Goal: Task Accomplishment & Management: Manage account settings

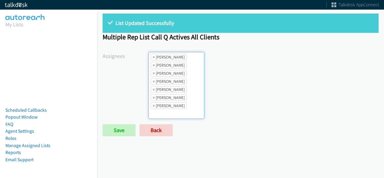
click at [154, 59] on span "×" at bounding box center [154, 57] width 2 height 6
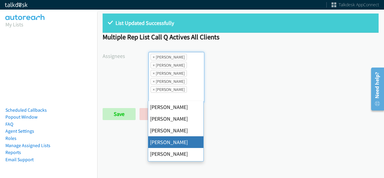
click at [154, 59] on span "×" at bounding box center [154, 57] width 2 height 6
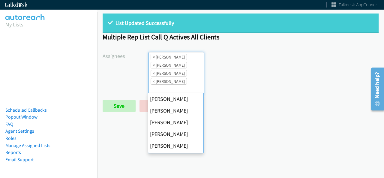
click at [154, 59] on span "×" at bounding box center [154, 57] width 2 height 6
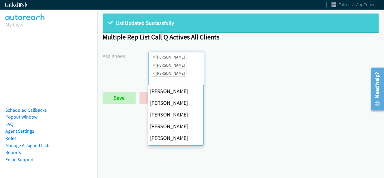
scroll to position [94, 0]
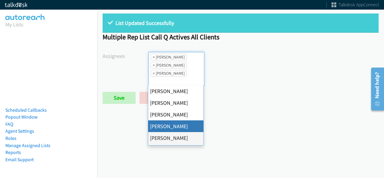
click at [154, 59] on span "×" at bounding box center [154, 57] width 2 height 6
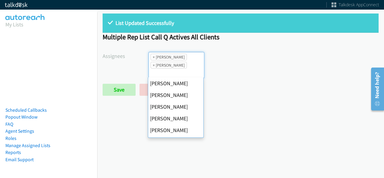
click at [154, 59] on span "×" at bounding box center [154, 57] width 2 height 6
select select "fd8c5d46-30db-44cb-8f0d-00da318b790a"
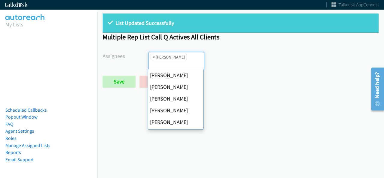
scroll to position [104, 0]
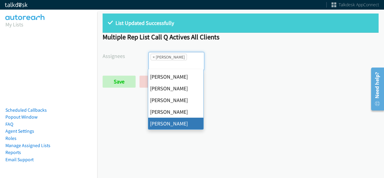
click at [154, 59] on span "×" at bounding box center [154, 57] width 2 height 6
select select
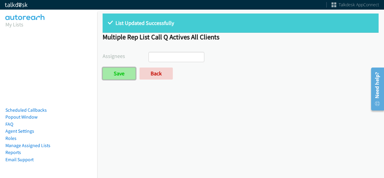
click at [122, 77] on input "Save" at bounding box center [119, 73] width 33 height 12
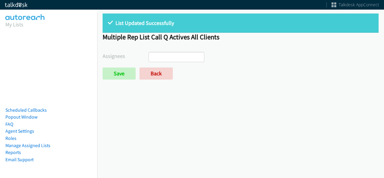
select select
click at [152, 75] on link "Back" at bounding box center [155, 73] width 33 height 12
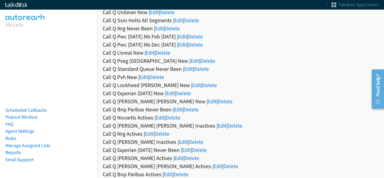
scroll to position [274, 0]
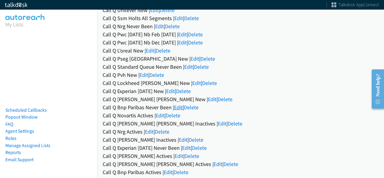
click at [178, 108] on link "Edit" at bounding box center [178, 107] width 9 height 7
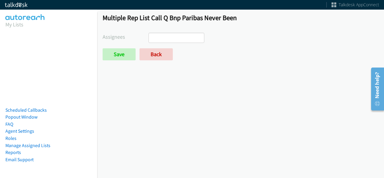
click at [167, 40] on input "search" at bounding box center [159, 38] width 21 height 10
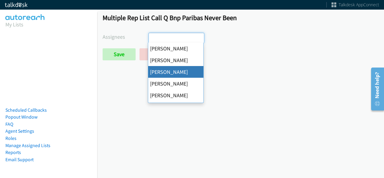
select select "d0419105-5ab7-42f4-854b-1efac0a4a5af"
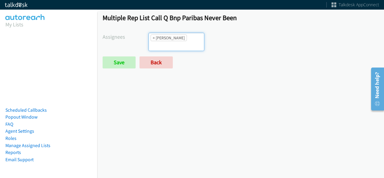
scroll to position [14, 0]
click at [170, 41] on input "search" at bounding box center [159, 46] width 21 height 10
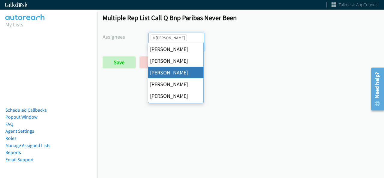
scroll to position [0, 0]
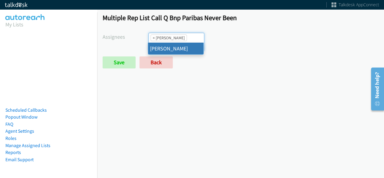
type input "tat"
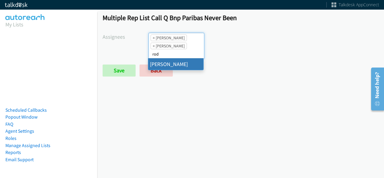
type input "rod"
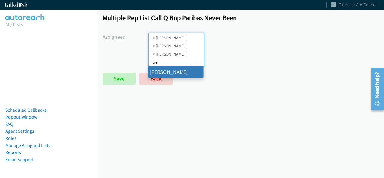
type input "tre"
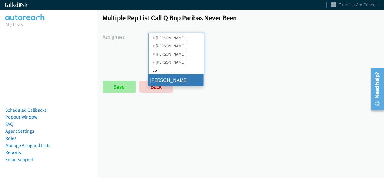
type input "ab"
select select "cb11e729-9a1d-44de-9b38-0f5a50c7e01c"
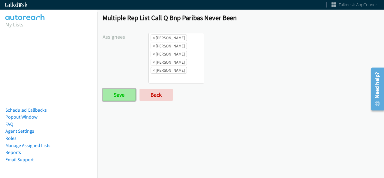
click at [123, 89] on input "Save" at bounding box center [119, 95] width 33 height 12
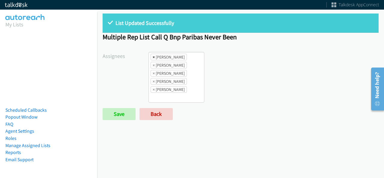
click at [154, 56] on span "×" at bounding box center [154, 57] width 2 height 6
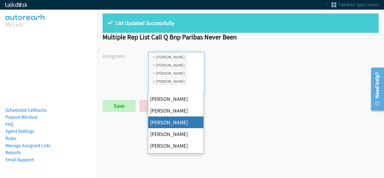
click at [154, 56] on span "×" at bounding box center [154, 57] width 2 height 6
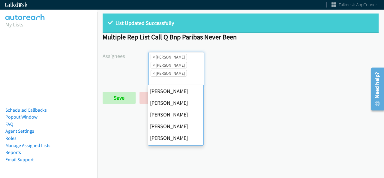
click at [154, 56] on span "×" at bounding box center [154, 57] width 2 height 6
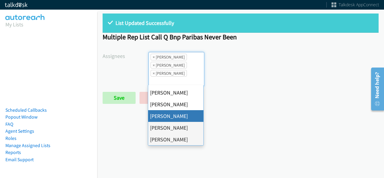
select select "fd8c5d46-30db-44cb-8f0d-00da318b790a"
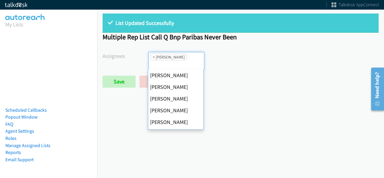
click at [154, 56] on span "×" at bounding box center [154, 57] width 2 height 6
select select
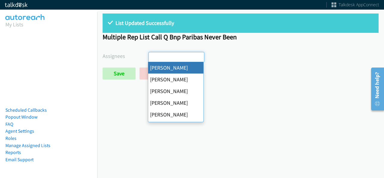
click at [154, 56] on input "search" at bounding box center [159, 57] width 21 height 10
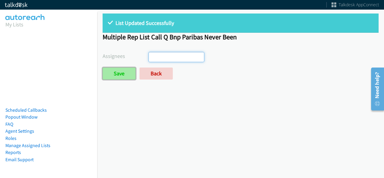
click at [118, 69] on input "Save" at bounding box center [119, 73] width 33 height 12
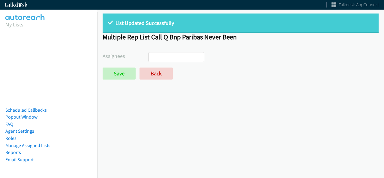
select select
click at [154, 77] on link "Back" at bounding box center [155, 73] width 33 height 12
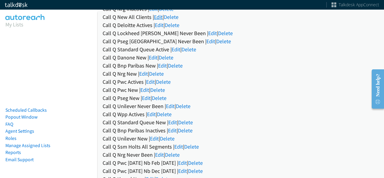
scroll to position [155, 0]
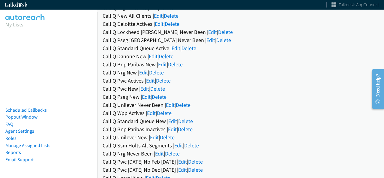
click at [148, 72] on link "Edit" at bounding box center [143, 72] width 9 height 7
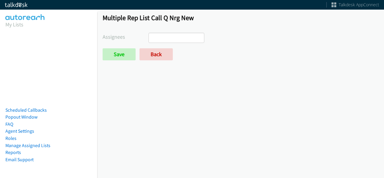
click at [169, 39] on ul at bounding box center [176, 38] width 55 height 10
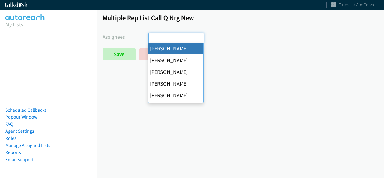
select select "cb11e729-9a1d-44de-9b38-0f5a50c7e01c"
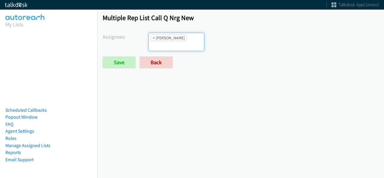
click at [174, 44] on ul "× Abigail Odhiambo" at bounding box center [176, 42] width 55 height 18
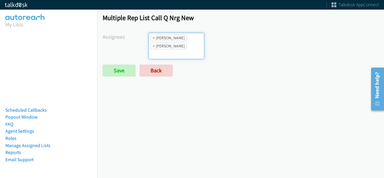
click at [170, 49] on input "search" at bounding box center [159, 54] width 21 height 10
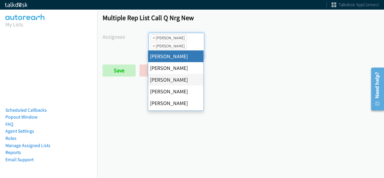
click at [170, 49] on input "search" at bounding box center [159, 54] width 21 height 10
type input "j"
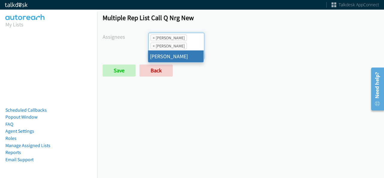
type input "ta"
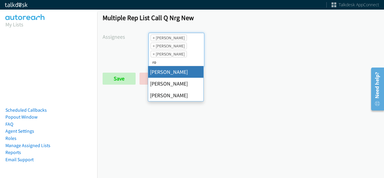
type input "ro"
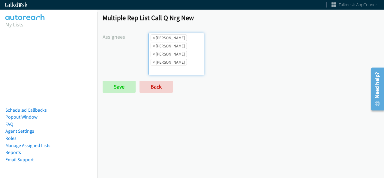
type input "Tatiana Medina"
click at [154, 52] on li "× Charles Ross" at bounding box center [169, 54] width 36 height 7
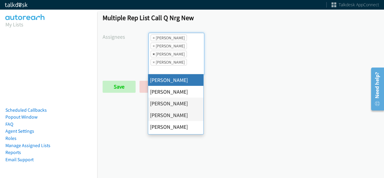
click at [153, 53] on span "×" at bounding box center [154, 54] width 2 height 6
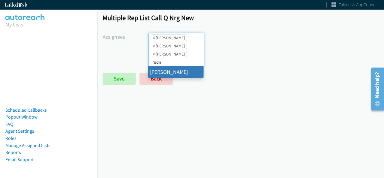
type input "rodn"
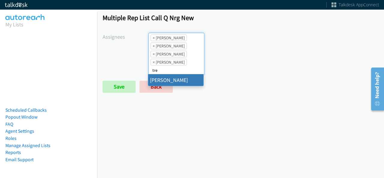
type input "tre"
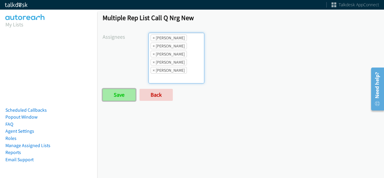
click at [127, 90] on input "Save" at bounding box center [119, 95] width 33 height 12
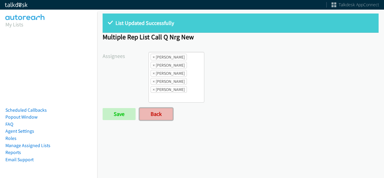
click at [157, 118] on link "Back" at bounding box center [155, 114] width 33 height 12
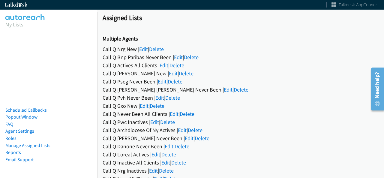
click at [169, 73] on link "Edit" at bounding box center [173, 73] width 9 height 7
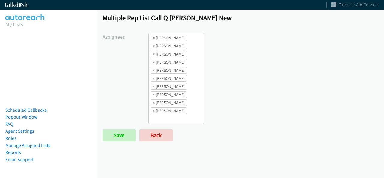
click at [154, 37] on span "×" at bounding box center [154, 38] width 2 height 6
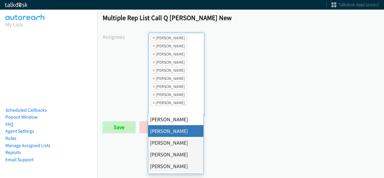
click at [154, 37] on span "×" at bounding box center [154, 38] width 2 height 6
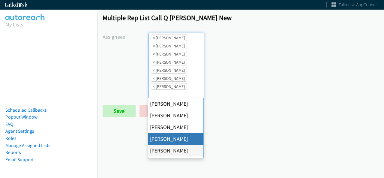
click at [154, 37] on span "×" at bounding box center [154, 38] width 2 height 6
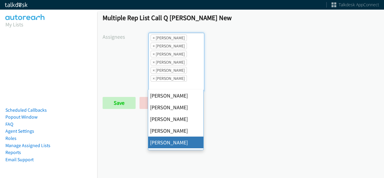
click at [154, 37] on span "×" at bounding box center [154, 38] width 2 height 6
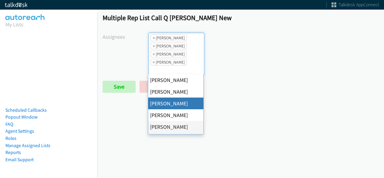
click at [154, 37] on span "×" at bounding box center [154, 38] width 2 height 6
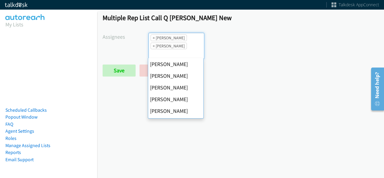
click at [154, 37] on span "×" at bounding box center [154, 38] width 2 height 6
select select "fd8c5d46-30db-44cb-8f0d-00da318b790a"
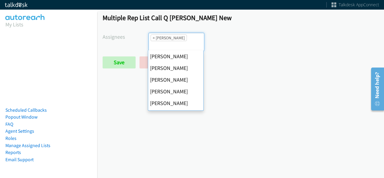
click at [154, 37] on span "×" at bounding box center [154, 38] width 2 height 6
select select
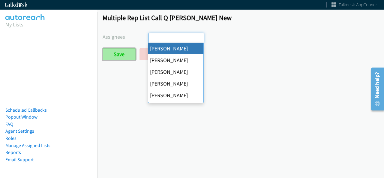
click at [113, 56] on input "Save" at bounding box center [119, 54] width 33 height 12
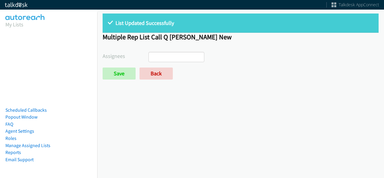
select select
click at [144, 75] on link "Back" at bounding box center [155, 73] width 33 height 12
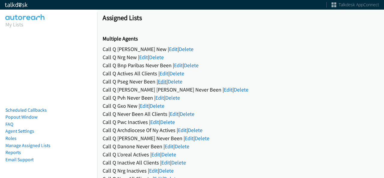
click at [162, 82] on link "Edit" at bounding box center [162, 81] width 9 height 7
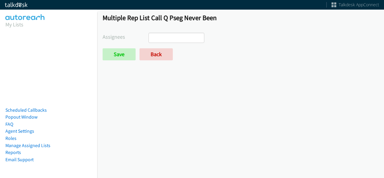
select select
click at [159, 56] on link "Back" at bounding box center [155, 54] width 33 height 12
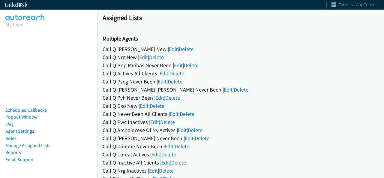
click at [224, 90] on link "Edit" at bounding box center [228, 89] width 9 height 7
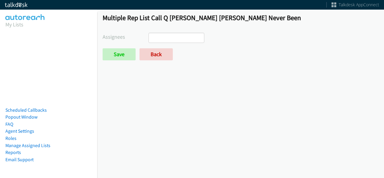
select select
click at [153, 49] on link "Back" at bounding box center [155, 54] width 33 height 12
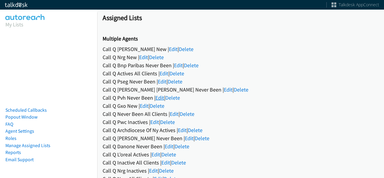
click at [162, 96] on link "Edit" at bounding box center [159, 97] width 9 height 7
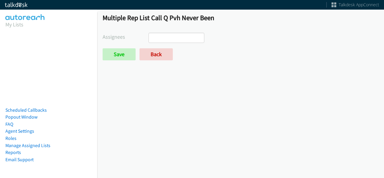
select select
click at [156, 52] on link "Back" at bounding box center [155, 54] width 33 height 12
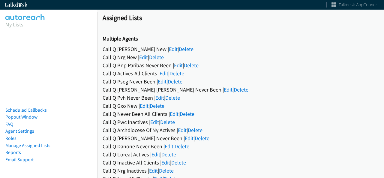
click at [161, 98] on link "Edit" at bounding box center [159, 97] width 9 height 7
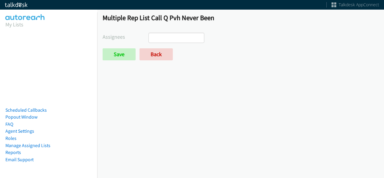
select select
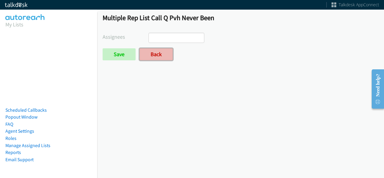
click at [151, 51] on link "Back" at bounding box center [155, 54] width 33 height 12
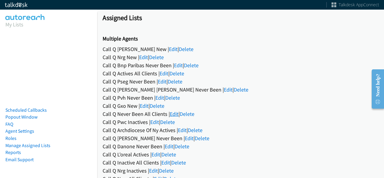
click at [172, 113] on link "Edit" at bounding box center [174, 113] width 9 height 7
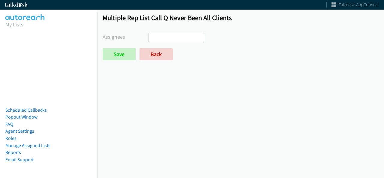
select select
click at [155, 57] on link "Back" at bounding box center [155, 54] width 33 height 12
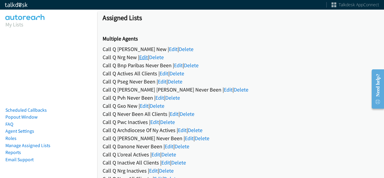
click at [144, 55] on link "Edit" at bounding box center [143, 57] width 9 height 7
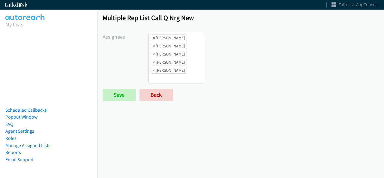
click at [153, 38] on span "×" at bounding box center [154, 38] width 2 height 6
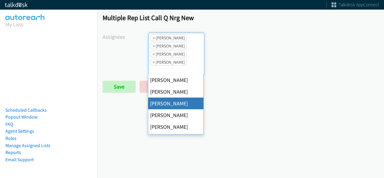
click at [153, 38] on span "×" at bounding box center [154, 38] width 2 height 6
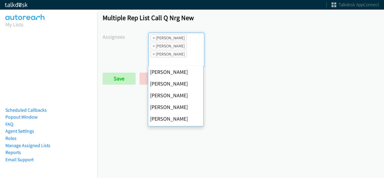
click at [153, 38] on span "×" at bounding box center [154, 38] width 2 height 6
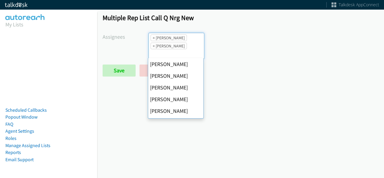
scroll to position [104, 0]
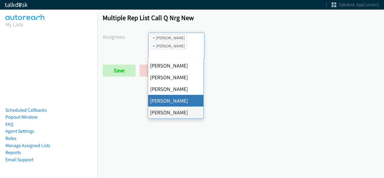
click at [153, 38] on span "×" at bounding box center [154, 38] width 2 height 6
select select "fd8c5d46-30db-44cb-8f0d-00da318b790a"
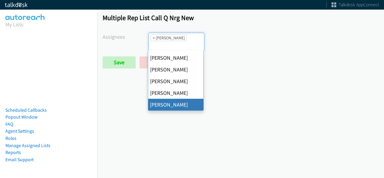
click at [153, 38] on span "×" at bounding box center [154, 38] width 2 height 6
select select
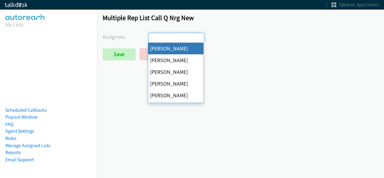
click at [152, 39] on input "search" at bounding box center [159, 38] width 21 height 10
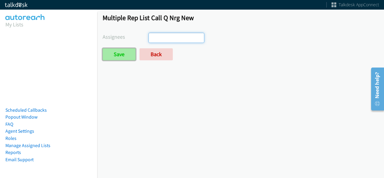
click at [121, 59] on input "Save" at bounding box center [119, 54] width 33 height 12
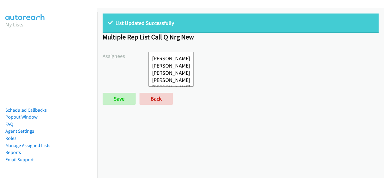
select select
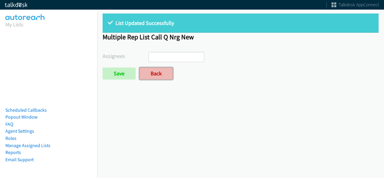
click at [163, 75] on link "Back" at bounding box center [155, 73] width 33 height 12
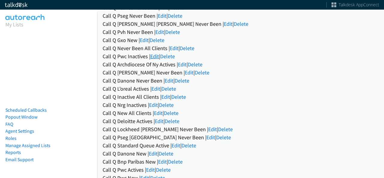
scroll to position [66, 0]
click at [160, 114] on link "Edit" at bounding box center [158, 112] width 9 height 7
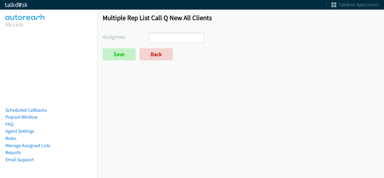
click at [164, 41] on input "search" at bounding box center [159, 38] width 21 height 10
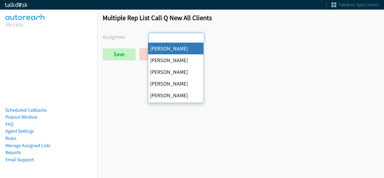
select select "cb11e729-9a1d-44de-9b38-0f5a50c7e01c"
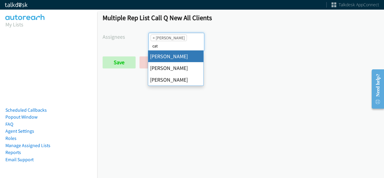
type input "cat"
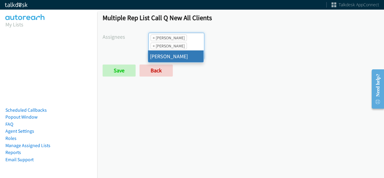
type input "rod"
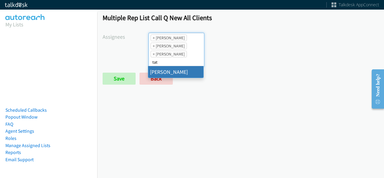
type input "tat"
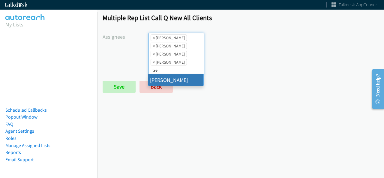
type input "tre"
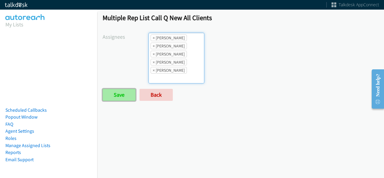
click at [121, 98] on input "Save" at bounding box center [119, 95] width 33 height 12
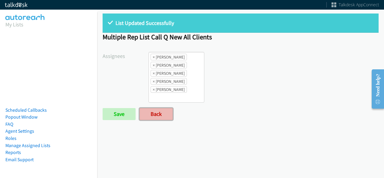
click at [161, 112] on link "Back" at bounding box center [155, 114] width 33 height 12
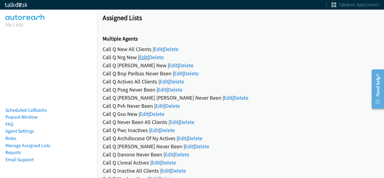
click at [145, 57] on link "Edit" at bounding box center [143, 57] width 9 height 7
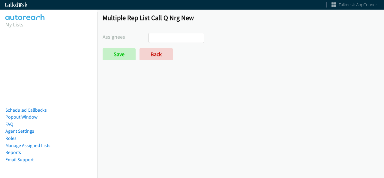
select select
click at [154, 58] on link "Back" at bounding box center [155, 54] width 33 height 12
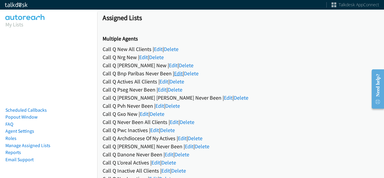
click at [178, 73] on link "Edit" at bounding box center [178, 73] width 9 height 7
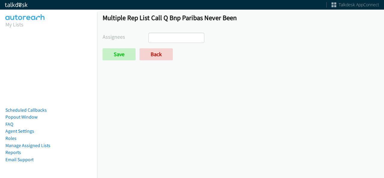
select select
click at [157, 52] on link "Back" at bounding box center [155, 54] width 33 height 12
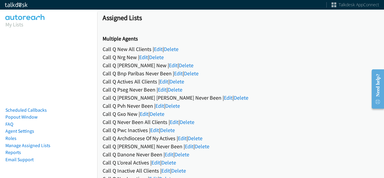
click at [245, 138] on div "Call Q Archdiocese Of Ny Actives | Edit | Delete" at bounding box center [241, 138] width 276 height 8
click at [156, 48] on link "Edit" at bounding box center [158, 49] width 9 height 7
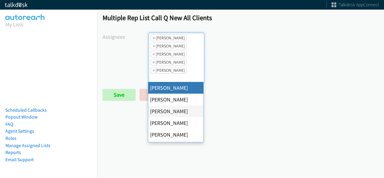
click at [151, 39] on li "× [PERSON_NAME]" at bounding box center [169, 37] width 36 height 7
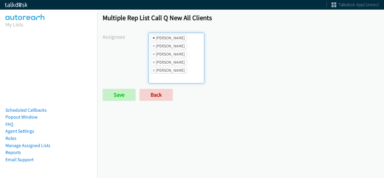
click at [153, 39] on span "×" at bounding box center [154, 38] width 2 height 6
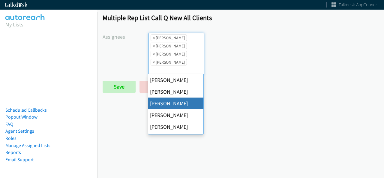
click at [153, 39] on span "×" at bounding box center [154, 38] width 2 height 6
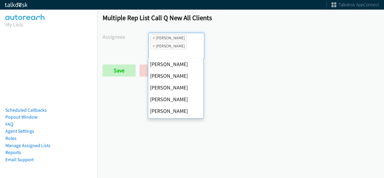
scroll to position [104, 0]
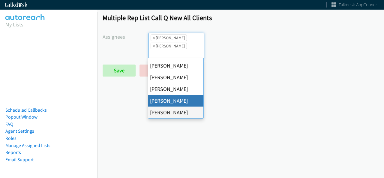
click at [153, 39] on span "×" at bounding box center [154, 38] width 2 height 6
select select "fd8c5d46-30db-44cb-8f0d-00da318b790a"
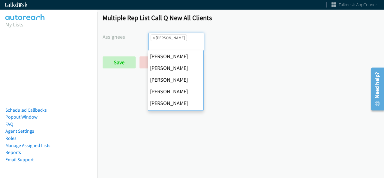
click at [153, 39] on span "×" at bounding box center [154, 38] width 2 height 6
select select
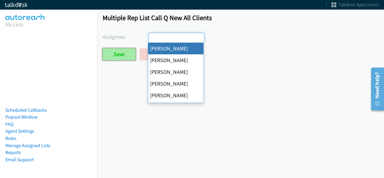
click at [109, 54] on input "Save" at bounding box center [119, 54] width 33 height 12
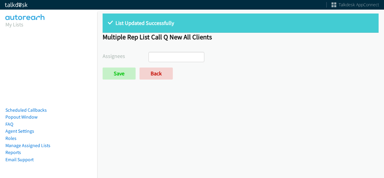
select select
click at [153, 70] on link "Back" at bounding box center [155, 73] width 33 height 12
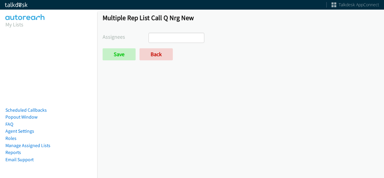
select select
click at [150, 51] on link "Back" at bounding box center [155, 54] width 33 height 12
select select
click at [160, 52] on link "Back" at bounding box center [155, 54] width 33 height 12
select select
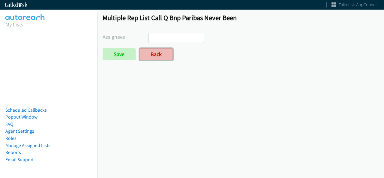
click at [158, 55] on link "Back" at bounding box center [155, 54] width 33 height 12
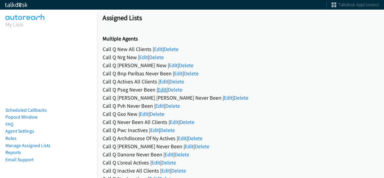
click at [163, 89] on link "Edit" at bounding box center [162, 89] width 9 height 7
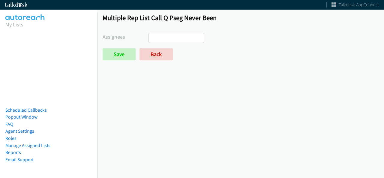
select select
click at [156, 57] on link "Back" at bounding box center [155, 54] width 33 height 12
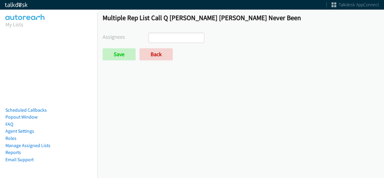
select select
click at [160, 49] on link "Back" at bounding box center [155, 54] width 33 height 12
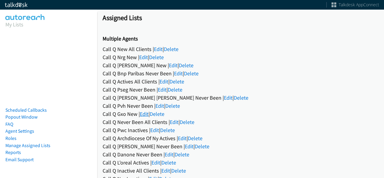
click at [148, 111] on link "Edit" at bounding box center [144, 113] width 9 height 7
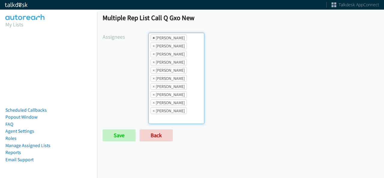
click at [153, 37] on span "×" at bounding box center [154, 38] width 2 height 6
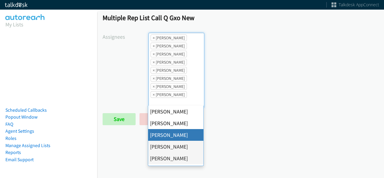
click at [153, 37] on span "×" at bounding box center [154, 38] width 2 height 6
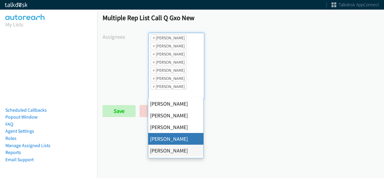
click at [153, 37] on span "×" at bounding box center [154, 38] width 2 height 6
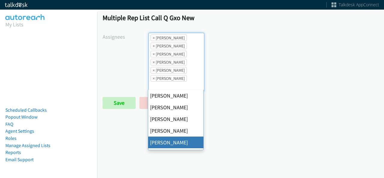
click at [153, 37] on span "×" at bounding box center [154, 38] width 2 height 6
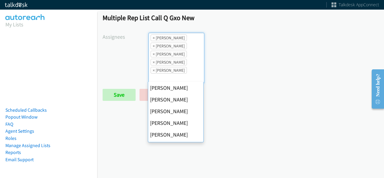
click at [153, 37] on span "×" at bounding box center [154, 38] width 2 height 6
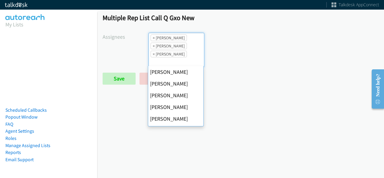
click at [153, 37] on span "×" at bounding box center [154, 38] width 2 height 6
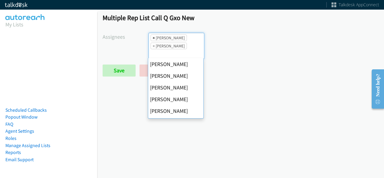
click at [153, 37] on span "×" at bounding box center [154, 38] width 2 height 6
select select "fd8c5d46-30db-44cb-8f0d-00da318b790a"
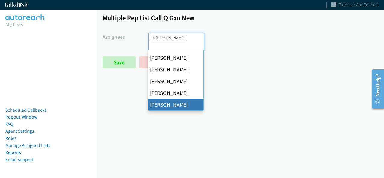
click at [153, 37] on span "×" at bounding box center [154, 38] width 2 height 6
select select
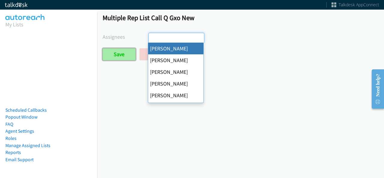
click at [112, 51] on input "Save" at bounding box center [119, 54] width 33 height 12
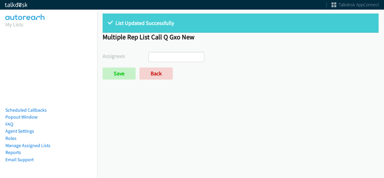
select select
click at [152, 76] on link "Back" at bounding box center [155, 73] width 33 height 12
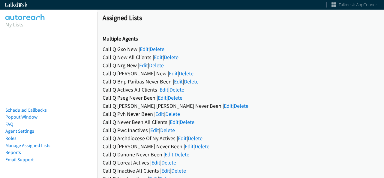
click at [168, 123] on div "Call Q Never Been All Clients | Edit | Delete" at bounding box center [241, 122] width 276 height 8
click at [175, 123] on link "Edit" at bounding box center [174, 121] width 9 height 7
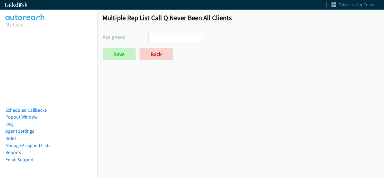
select select
click at [157, 56] on link "Back" at bounding box center [155, 54] width 33 height 12
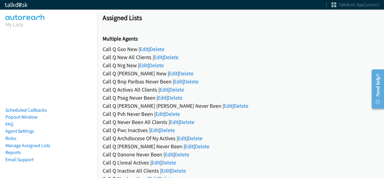
click at [225, 75] on div "Call Q Hubbell New | Edit | Delete" at bounding box center [241, 73] width 276 height 8
click at [156, 131] on link "Edit" at bounding box center [154, 130] width 9 height 7
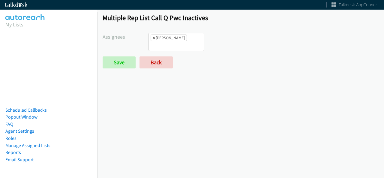
click at [153, 37] on span "×" at bounding box center [154, 38] width 2 height 6
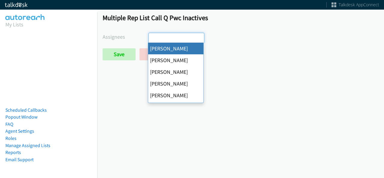
scroll to position [57, 0]
select select "cb11e729-9a1d-44de-9b38-0f5a50c7e01c"
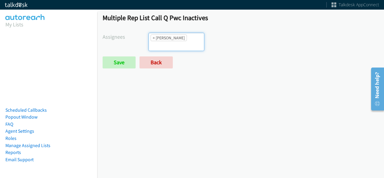
click at [175, 40] on li "× [PERSON_NAME]" at bounding box center [169, 37] width 36 height 7
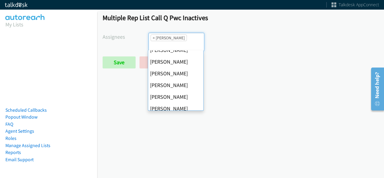
scroll to position [90, 0]
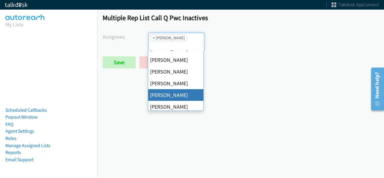
drag, startPoint x: 172, startPoint y: 93, endPoint x: 139, endPoint y: 84, distance: 34.9
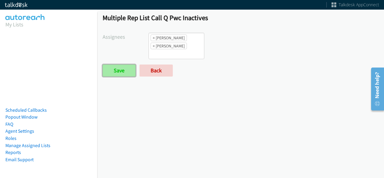
click at [125, 72] on input "Save" at bounding box center [119, 70] width 33 height 12
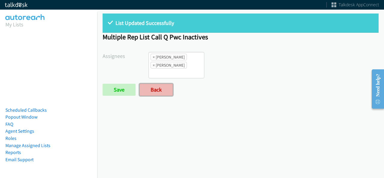
click at [152, 89] on link "Back" at bounding box center [155, 90] width 33 height 12
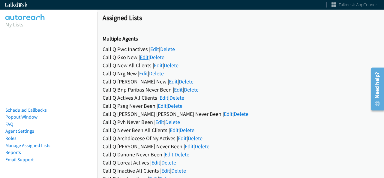
click at [146, 55] on link "Edit" at bounding box center [144, 57] width 9 height 7
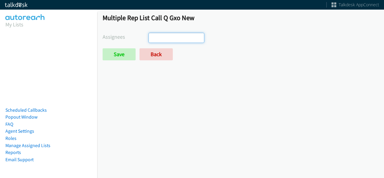
click at [167, 40] on input "search" at bounding box center [159, 38] width 21 height 10
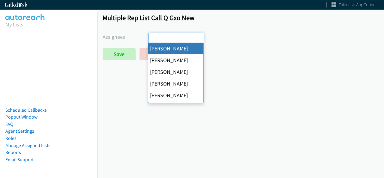
select select "cb11e729-9a1d-44de-9b38-0f5a50c7e01c"
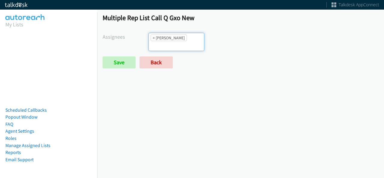
click at [177, 39] on li "× Abigail Odhiambo" at bounding box center [169, 37] width 36 height 7
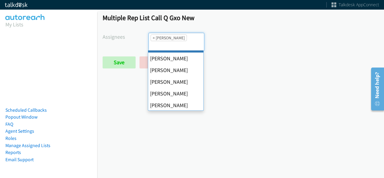
scroll to position [104, 0]
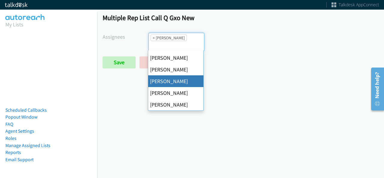
drag, startPoint x: 280, startPoint y: 81, endPoint x: 181, endPoint y: 60, distance: 101.9
click at [280, 80] on div "Multiple Rep List Call Q Gxo New Assignees Abigail Odhiambo Alana Ruiz Cathy Sh…" at bounding box center [240, 93] width 287 height 170
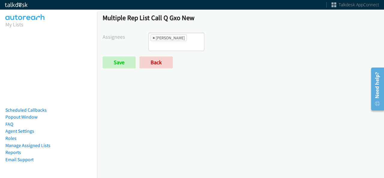
click at [151, 37] on li "× Abigail Odhiambo" at bounding box center [169, 37] width 36 height 7
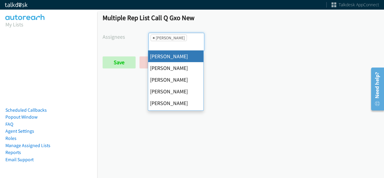
click at [154, 37] on li "× Abigail Odhiambo" at bounding box center [169, 37] width 36 height 7
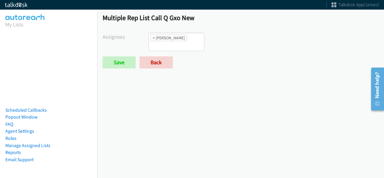
click at [133, 55] on form "Assignees Abigail Odhiambo Alana Ruiz Cathy Shahan Charles Ross Daquaya Johnson…" at bounding box center [241, 51] width 276 height 36
click at [124, 61] on input "Save" at bounding box center [119, 62] width 33 height 12
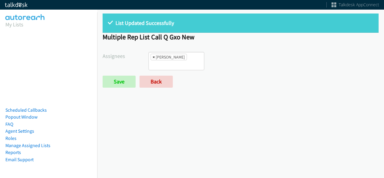
click at [153, 57] on span "×" at bounding box center [154, 57] width 2 height 6
select select
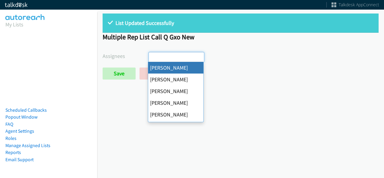
click at [129, 64] on form "Assignees [PERSON_NAME] [PERSON_NAME] [PERSON_NAME] [PERSON_NAME] Daquaya [PERS…" at bounding box center [241, 66] width 276 height 28
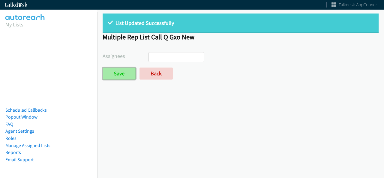
click at [124, 75] on input "Save" at bounding box center [119, 73] width 33 height 12
select select
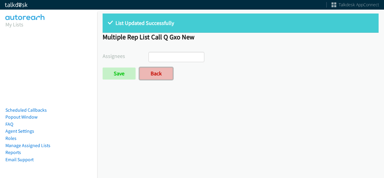
click at [159, 75] on link "Back" at bounding box center [155, 73] width 33 height 12
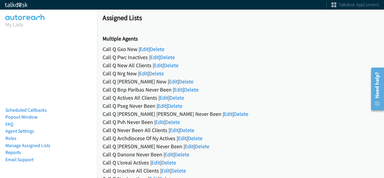
click at [253, 99] on div "Call Q Actives All Clients | Edit | Delete" at bounding box center [241, 98] width 276 height 8
click at [243, 97] on div "Call Q Actives All Clients | Edit | Delete" at bounding box center [241, 98] width 276 height 8
